Goal: Task Accomplishment & Management: Manage account settings

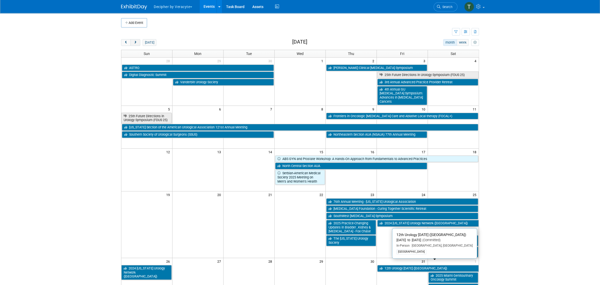
click at [137, 43] on span "next" at bounding box center [135, 42] width 4 height 3
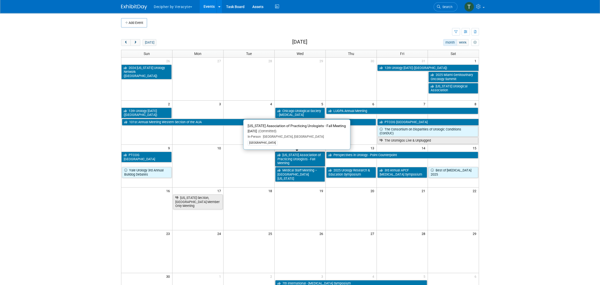
click at [302, 158] on link "[US_STATE] Association of Practicing Urologists - Fall Meeting" at bounding box center [300, 159] width 50 height 15
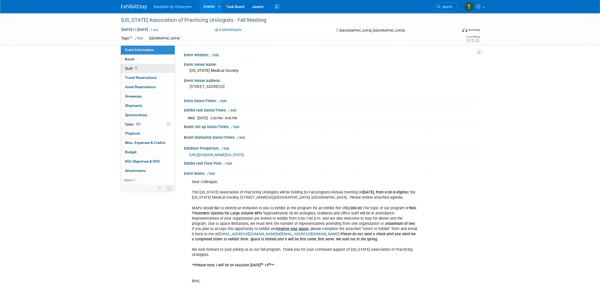
click at [156, 66] on link "2 Staff 2" at bounding box center [148, 68] width 54 height 9
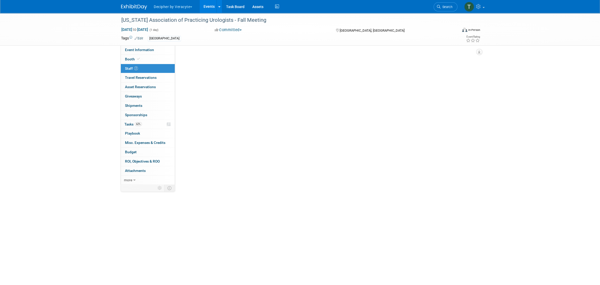
click at [156, 66] on link "2 Staff 2" at bounding box center [148, 68] width 54 height 9
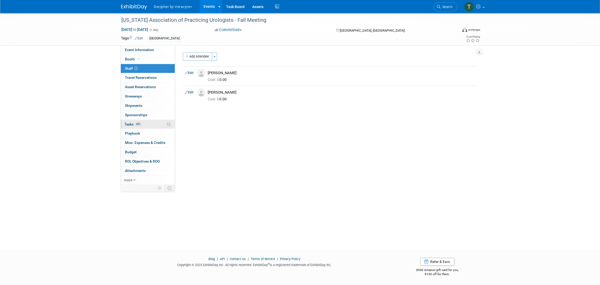
click at [158, 125] on link "62% Tasks 62%" at bounding box center [148, 124] width 54 height 9
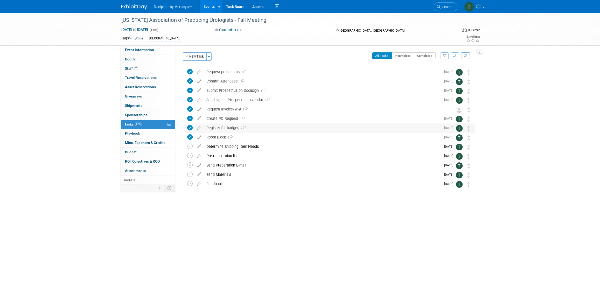
click at [231, 126] on div "Register for badges 2" at bounding box center [322, 127] width 237 height 9
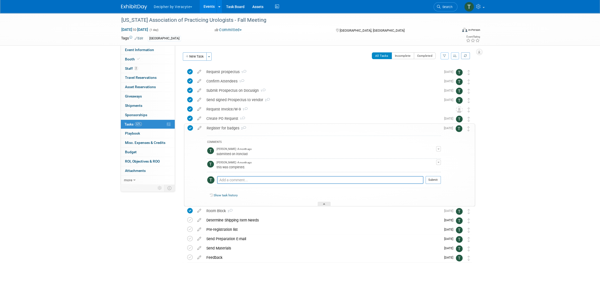
click at [231, 126] on div "Register for badges 2" at bounding box center [322, 128] width 237 height 9
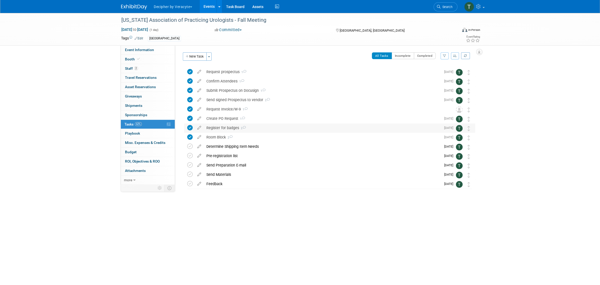
click at [232, 129] on div "Register for badges 2" at bounding box center [322, 127] width 237 height 9
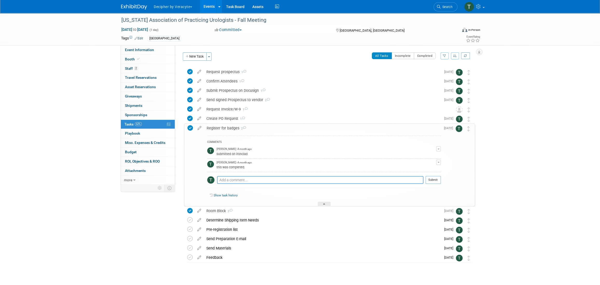
click at [232, 129] on div "Register for badges 2" at bounding box center [322, 128] width 237 height 9
